Goal: Task Accomplishment & Management: Manage account settings

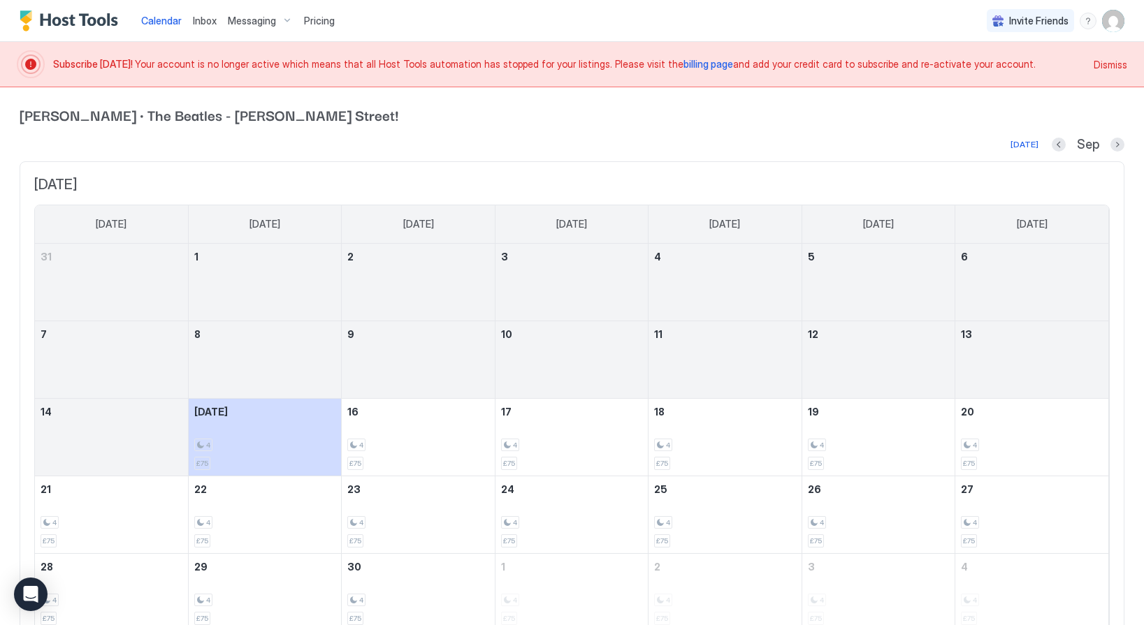
click at [683, 64] on span "billing page" at bounding box center [708, 64] width 50 height 12
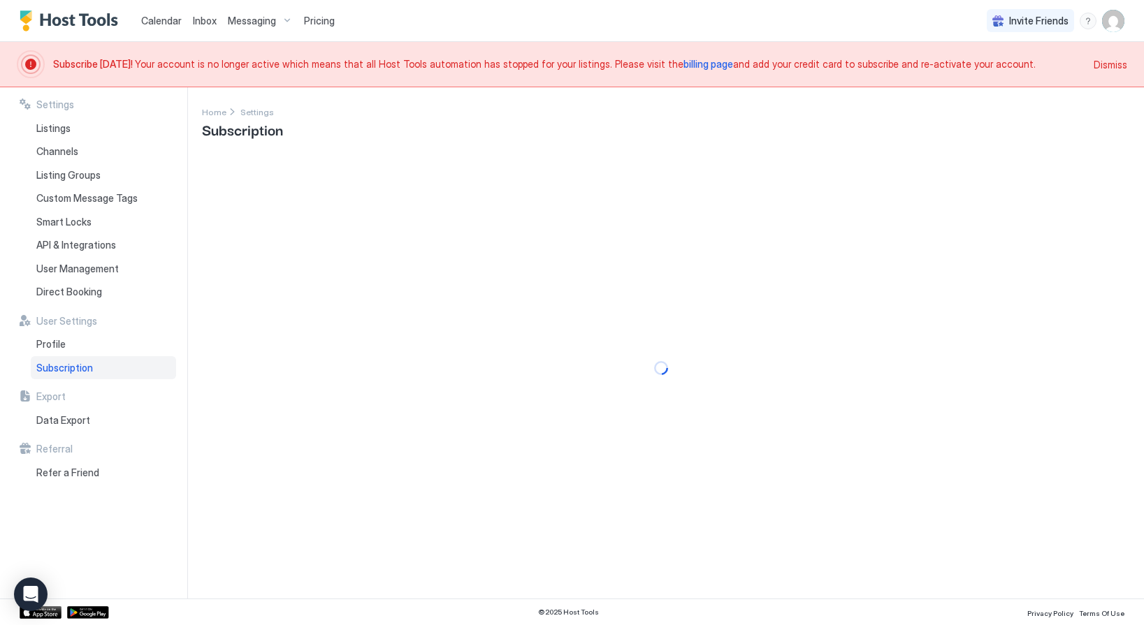
click at [683, 64] on span "billing page" at bounding box center [708, 64] width 50 height 12
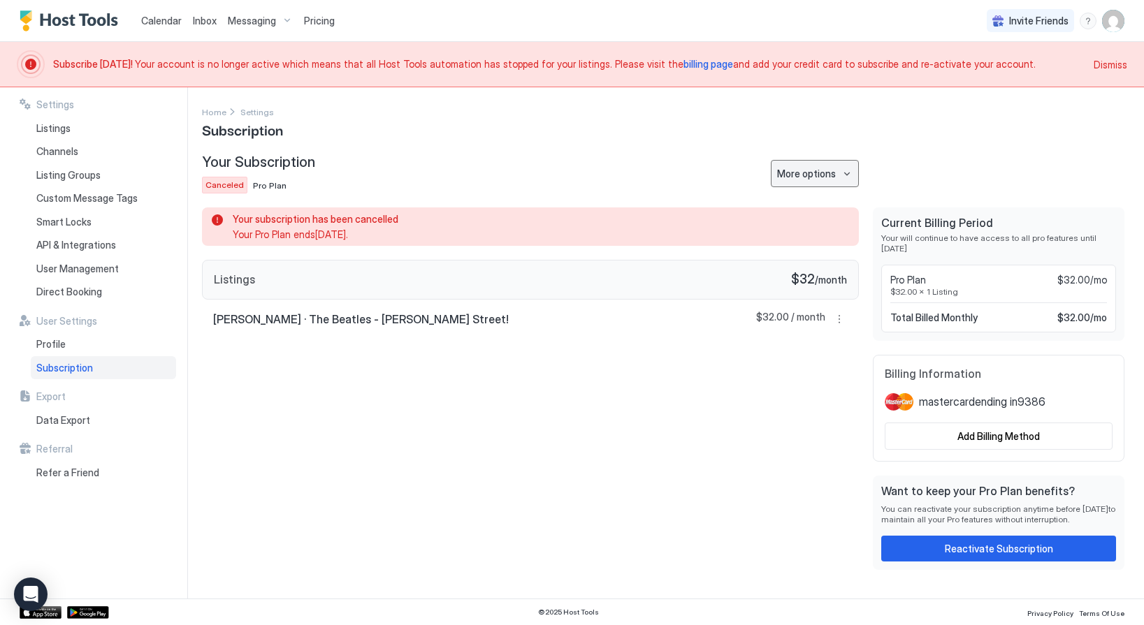
click at [822, 178] on div "More options" at bounding box center [806, 173] width 59 height 15
click at [699, 338] on div at bounding box center [572, 312] width 1144 height 625
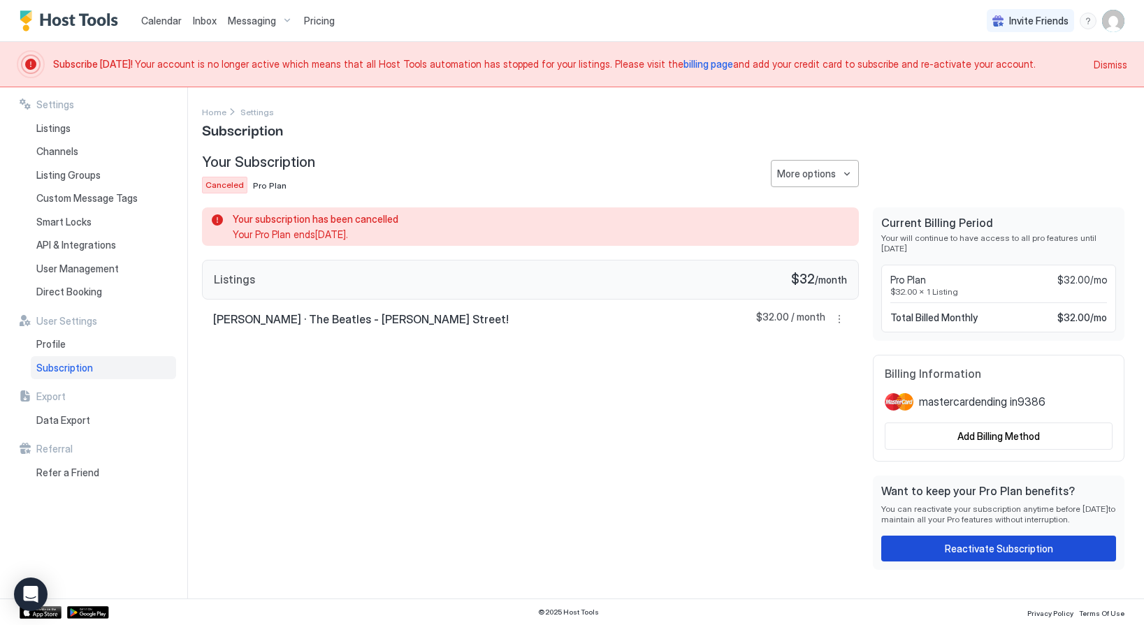
click at [968, 551] on div "Reactivate Subscription" at bounding box center [999, 549] width 108 height 15
click at [1006, 555] on div "Reactivate Subscription" at bounding box center [999, 549] width 108 height 15
